Goal: Navigation & Orientation: Find specific page/section

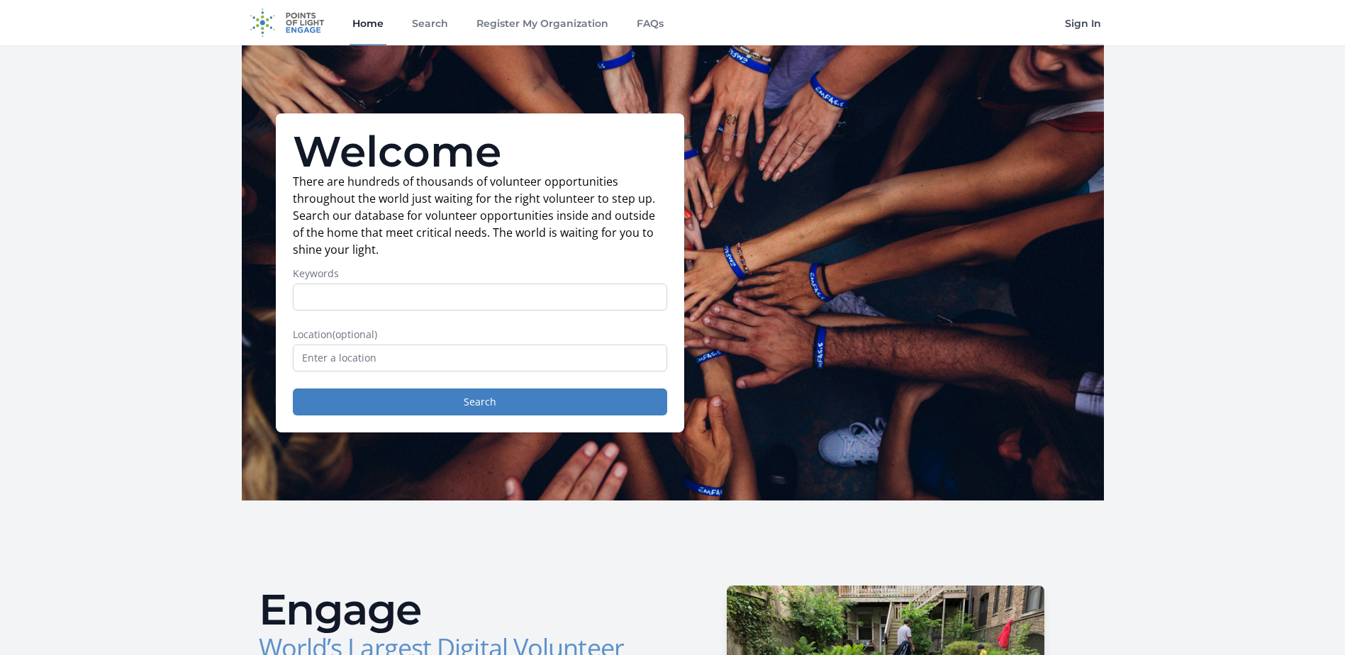
click at [1076, 31] on link "Sign In" at bounding box center [1083, 22] width 42 height 45
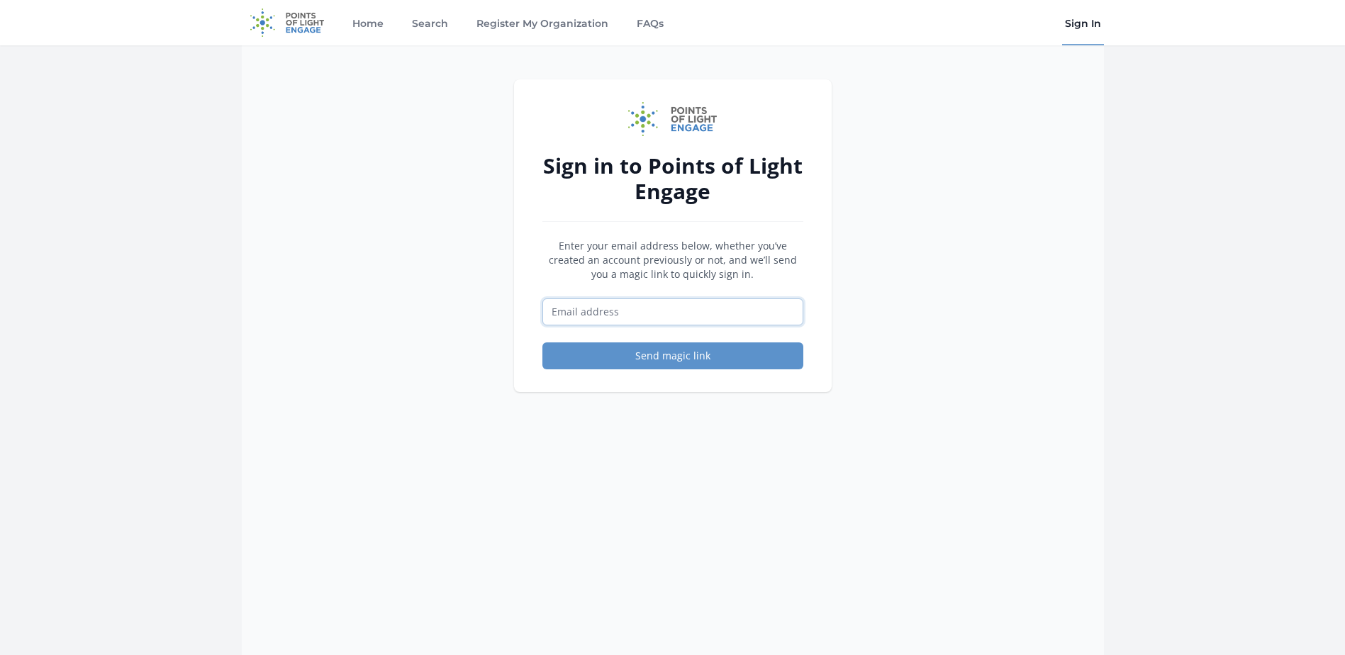
click at [631, 320] on input "Email address" at bounding box center [672, 312] width 261 height 27
type input "alewis@pccse.org"
click at [651, 360] on button "Send magic link" at bounding box center [672, 355] width 261 height 27
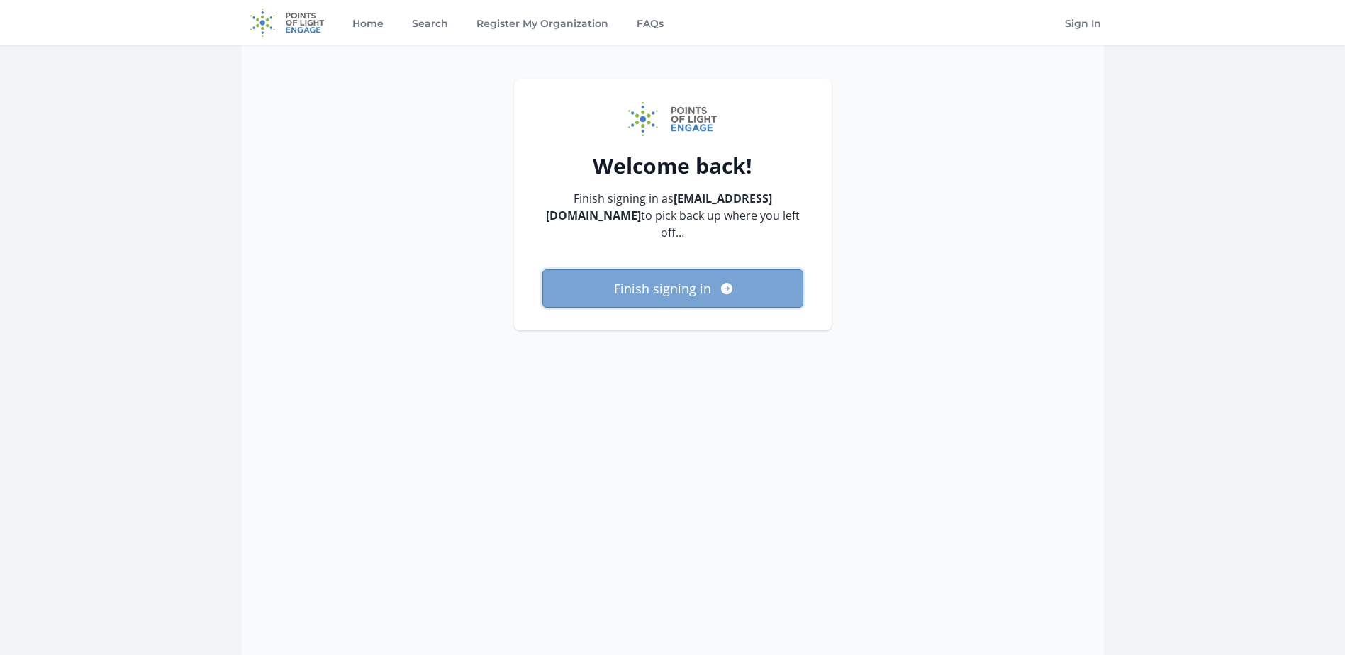
click at [704, 284] on button "Finish signing in" at bounding box center [672, 288] width 261 height 38
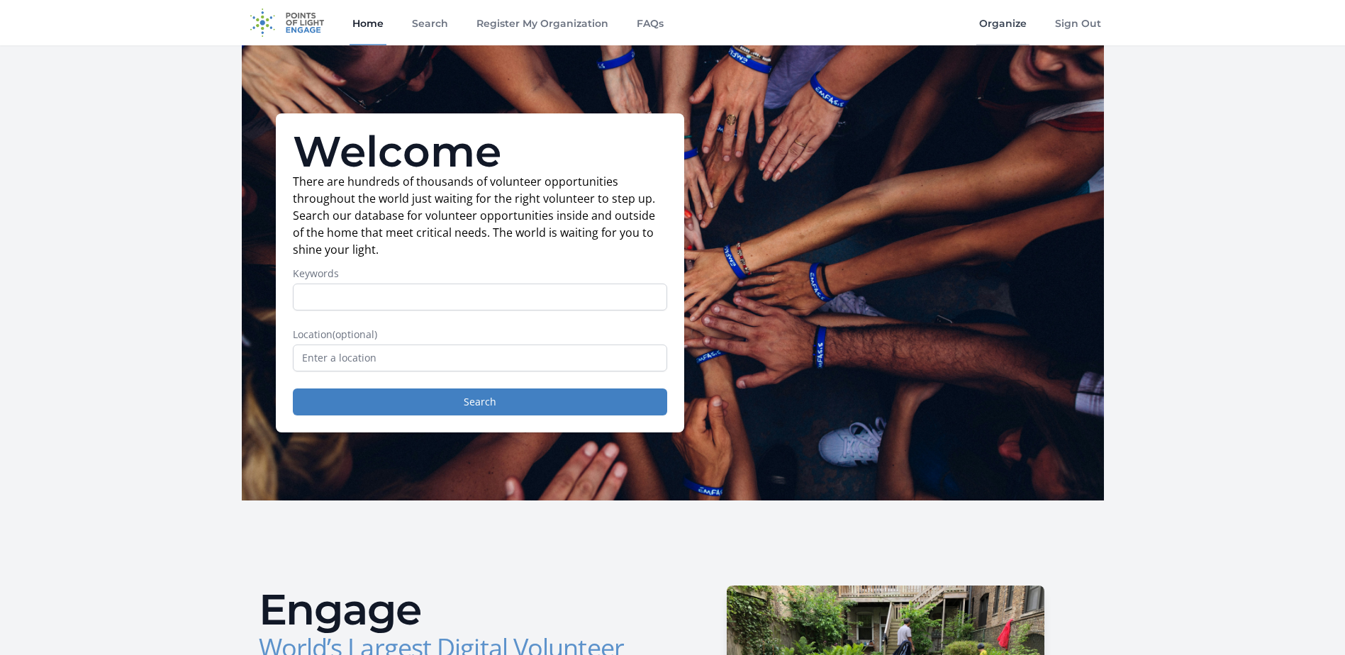
click at [1016, 28] on link "Organize" at bounding box center [1002, 22] width 53 height 45
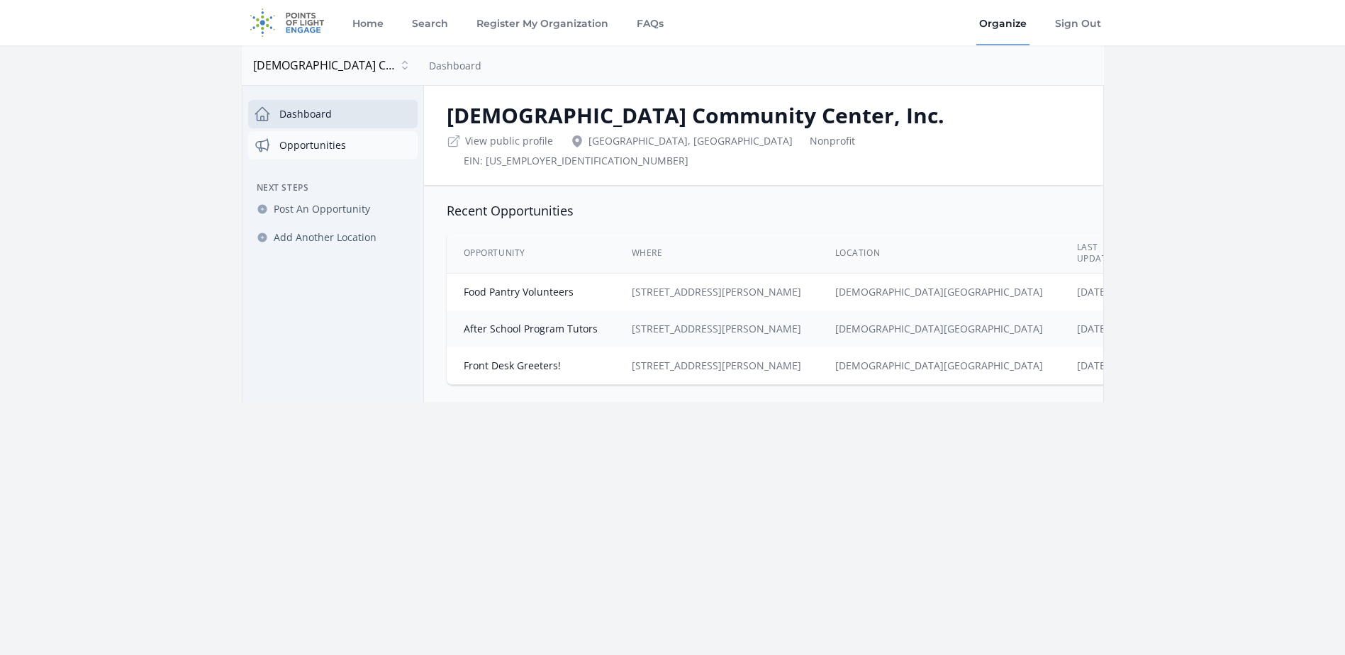
click at [332, 144] on link "Opportunities" at bounding box center [332, 145] width 169 height 28
